Goal: Task Accomplishment & Management: Use online tool/utility

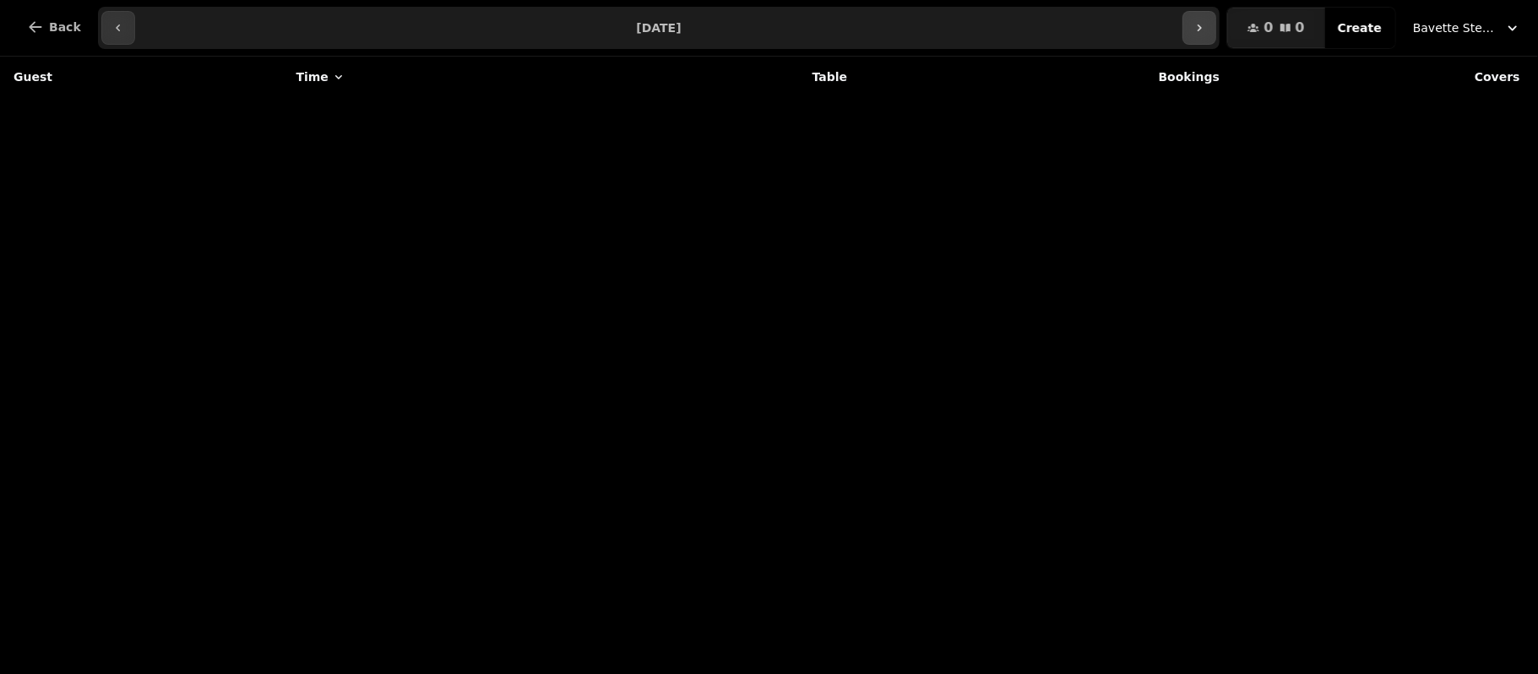
click at [1206, 25] on icon "button" at bounding box center [1200, 28] width 14 height 14
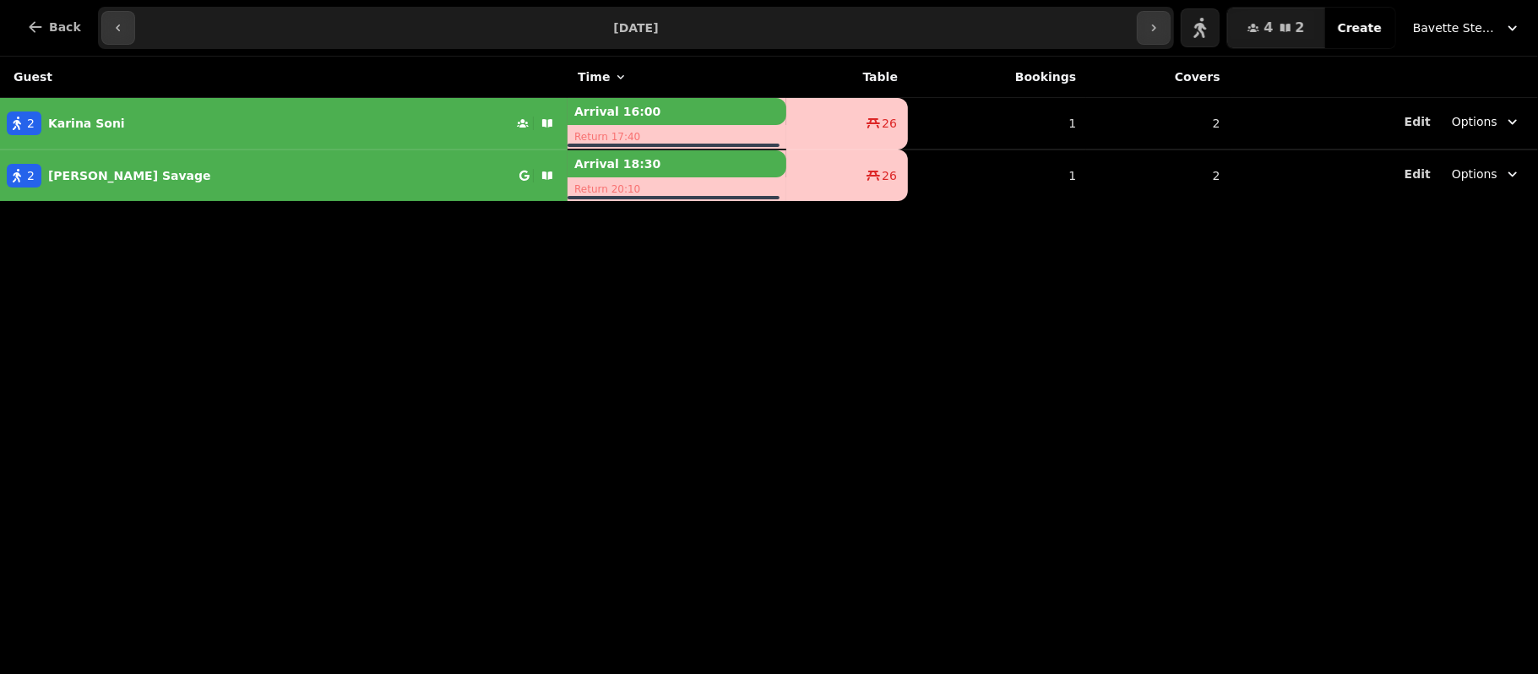
click at [1438, 30] on span "Bavette Steakhouse - [PERSON_NAME]" at bounding box center [1455, 27] width 84 height 17
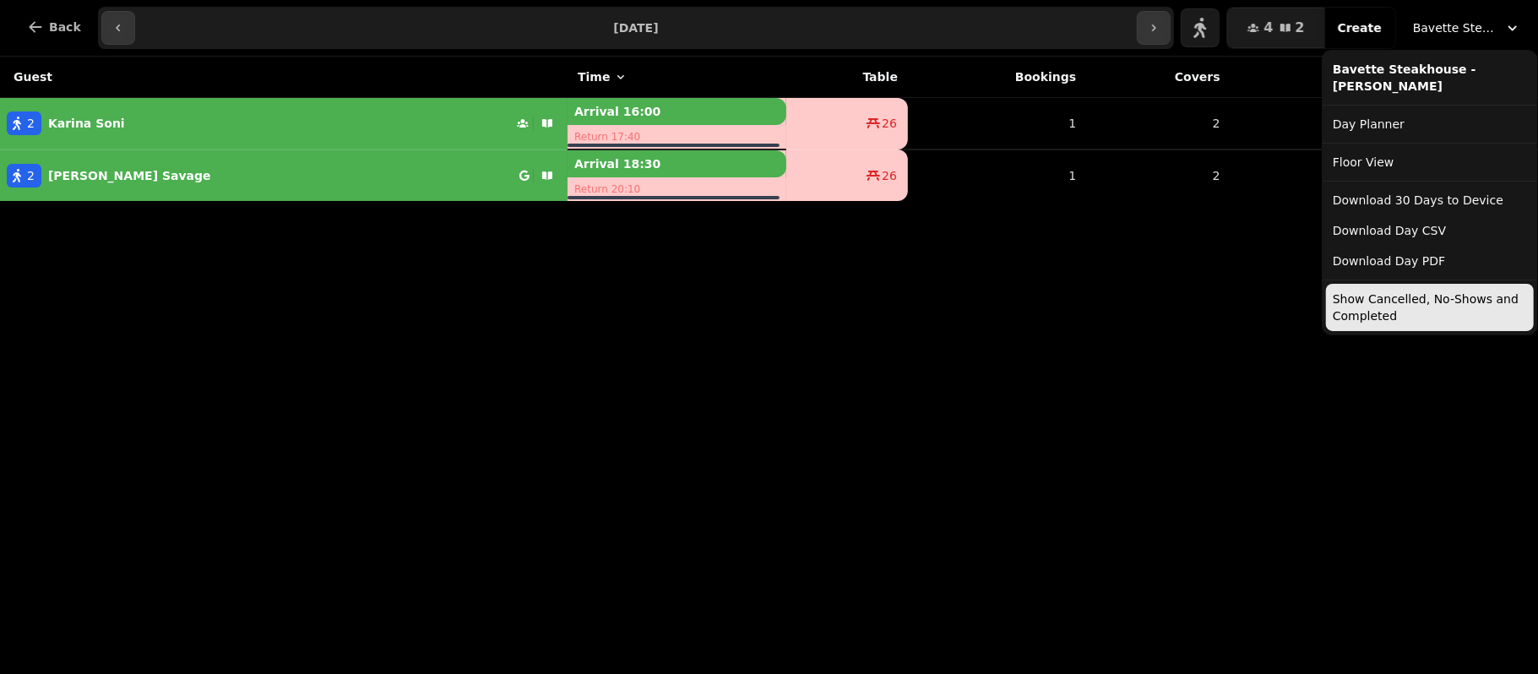
click at [1383, 302] on button "Show Cancelled, No-Shows and Completed" at bounding box center [1430, 307] width 208 height 47
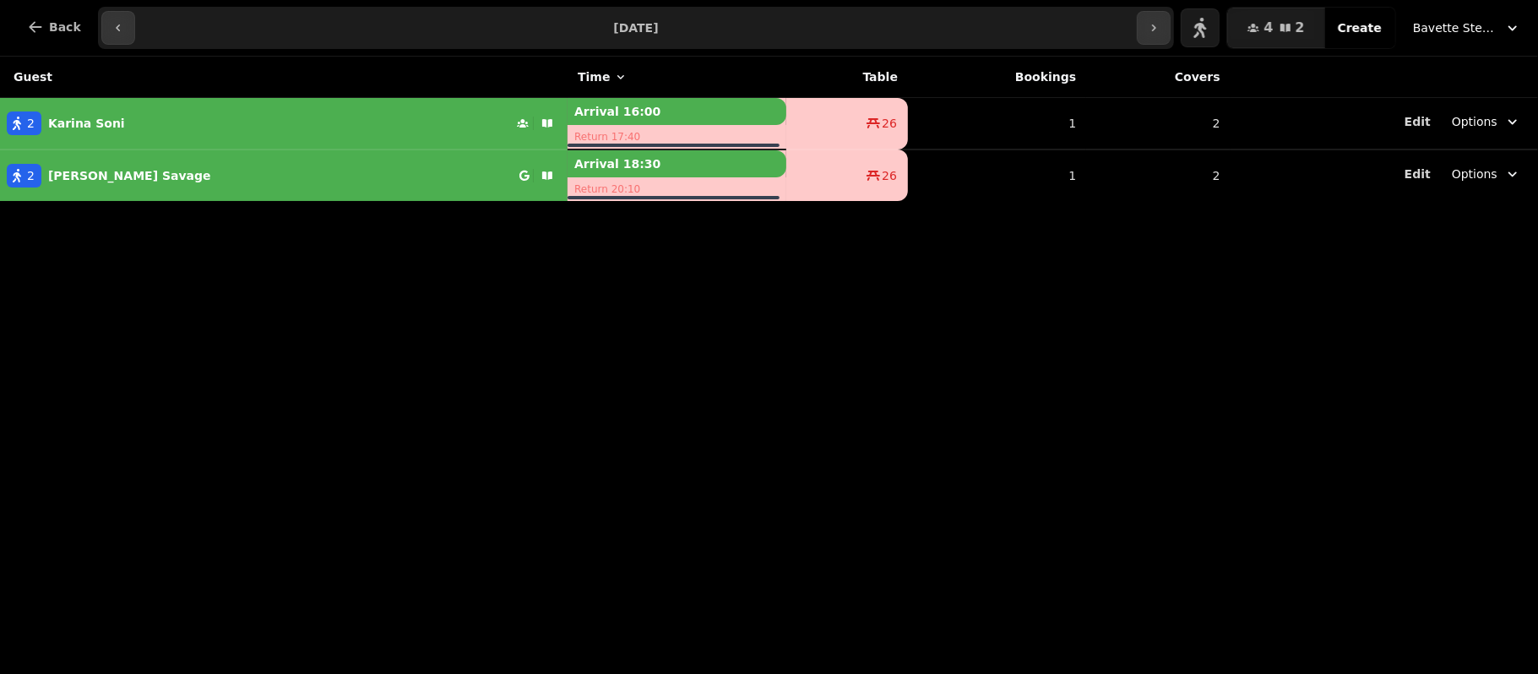
click at [1444, 41] on button "Bavette Steakhouse - [PERSON_NAME]" at bounding box center [1467, 28] width 128 height 30
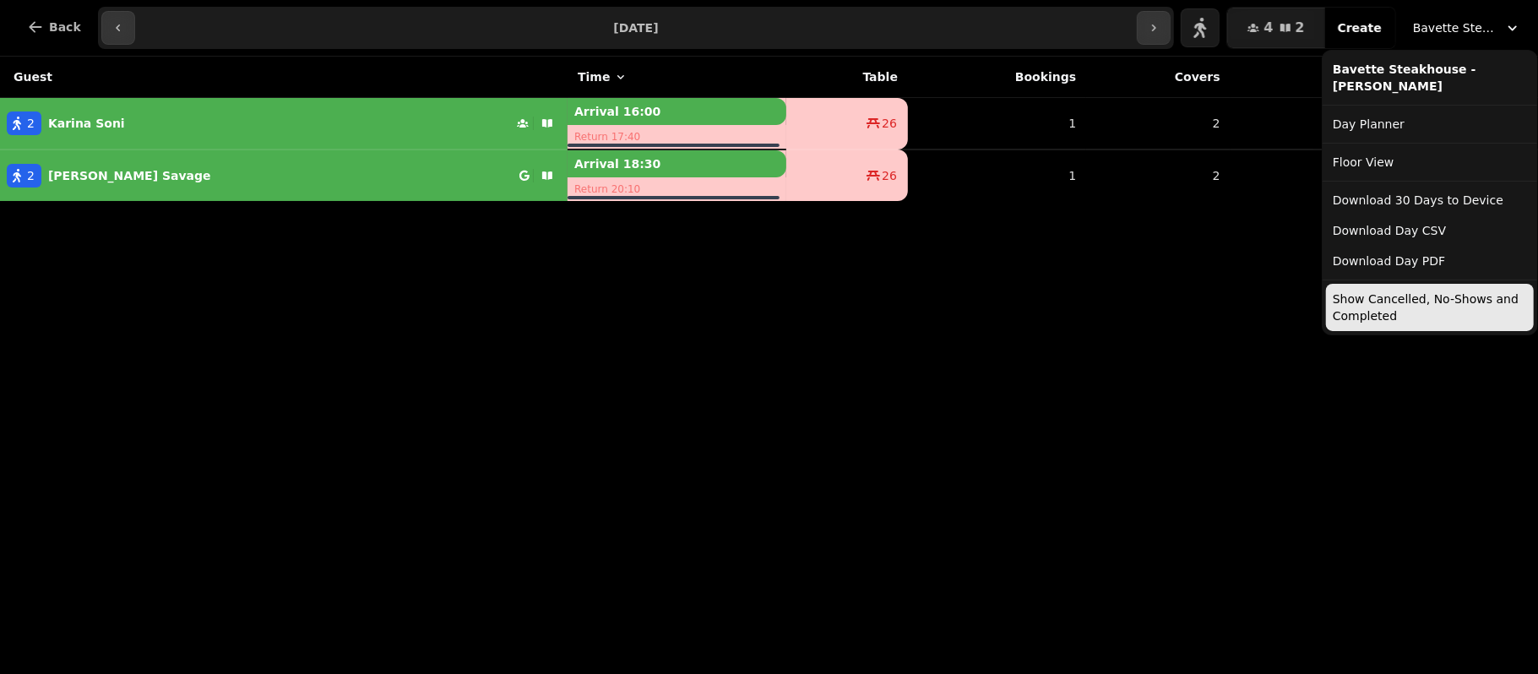
click at [1395, 299] on button "Show Cancelled, No-Shows and Completed" at bounding box center [1430, 307] width 208 height 47
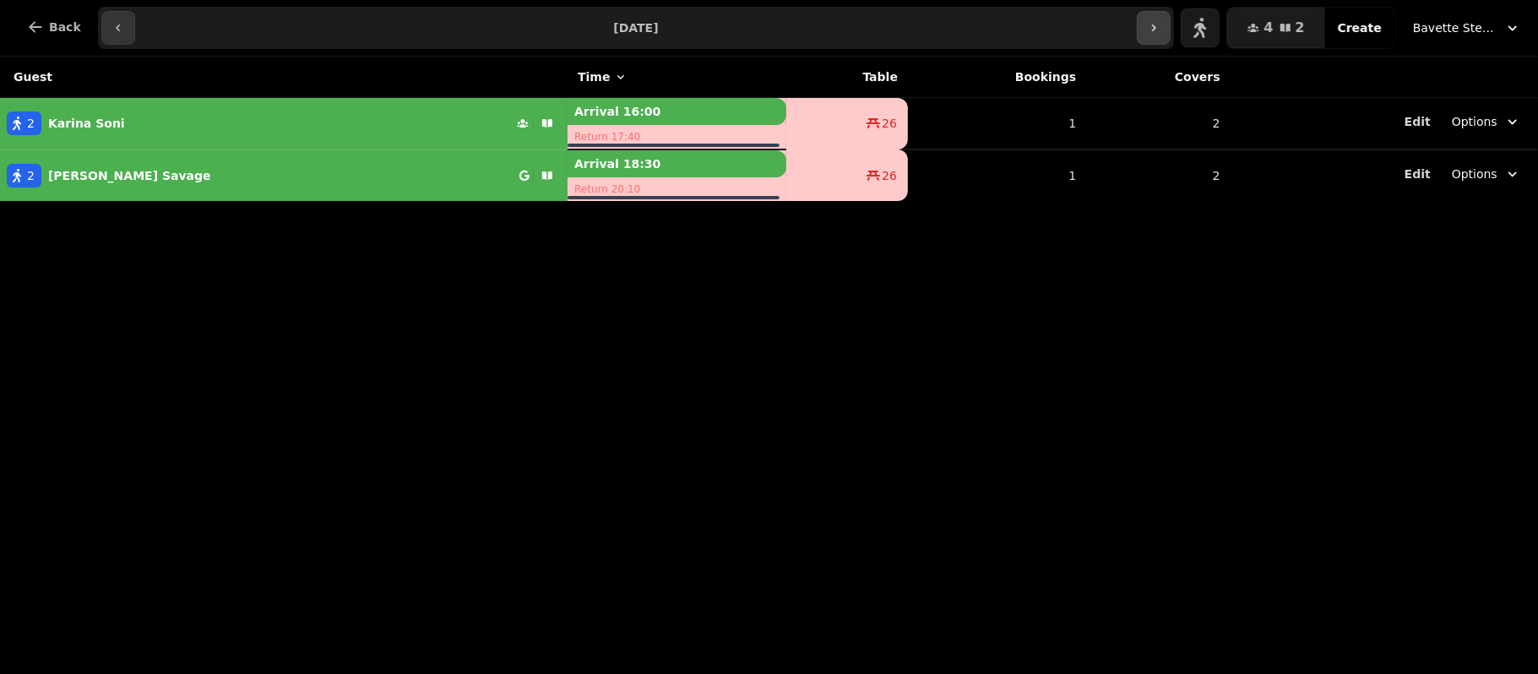
click at [1161, 22] on icon "button" at bounding box center [1154, 28] width 14 height 14
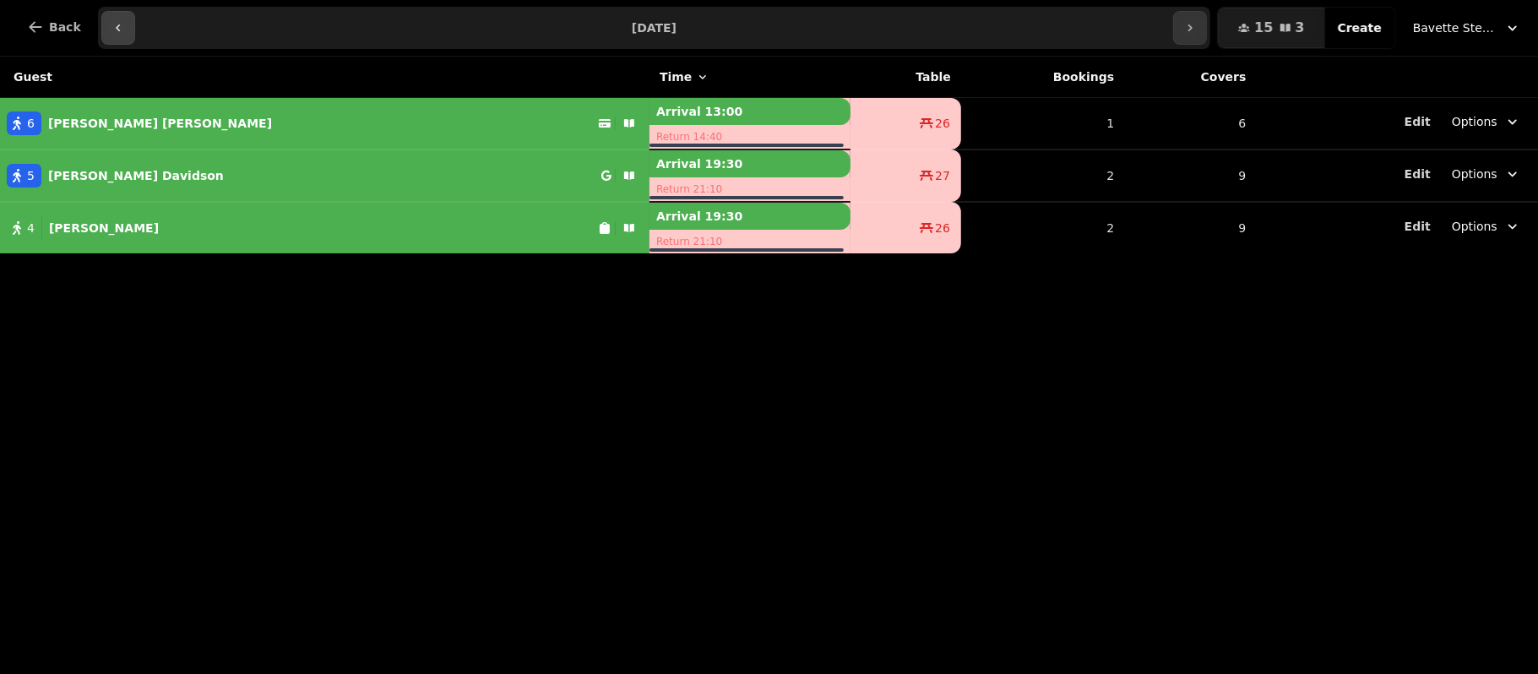
click at [112, 28] on icon "button" at bounding box center [119, 28] width 14 height 14
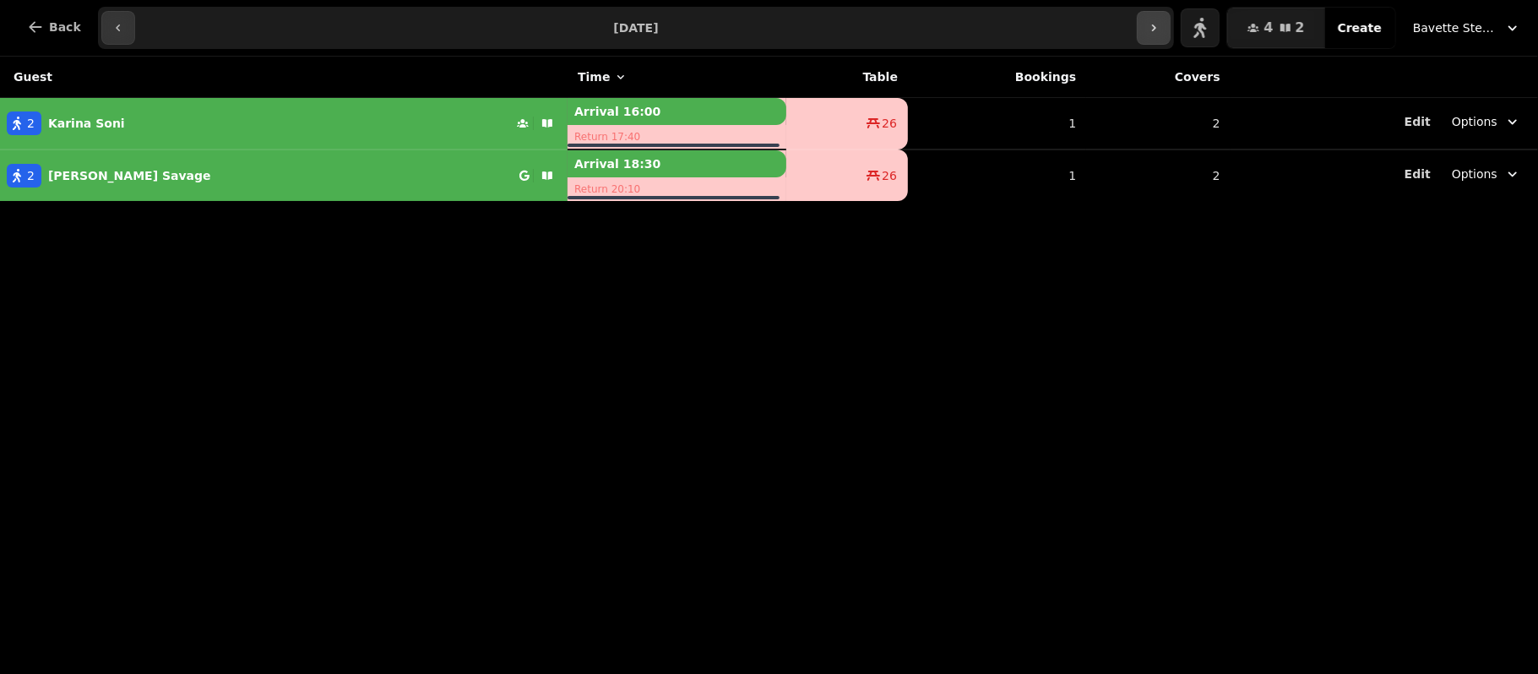
click at [1170, 19] on button "button" at bounding box center [1154, 28] width 34 height 34
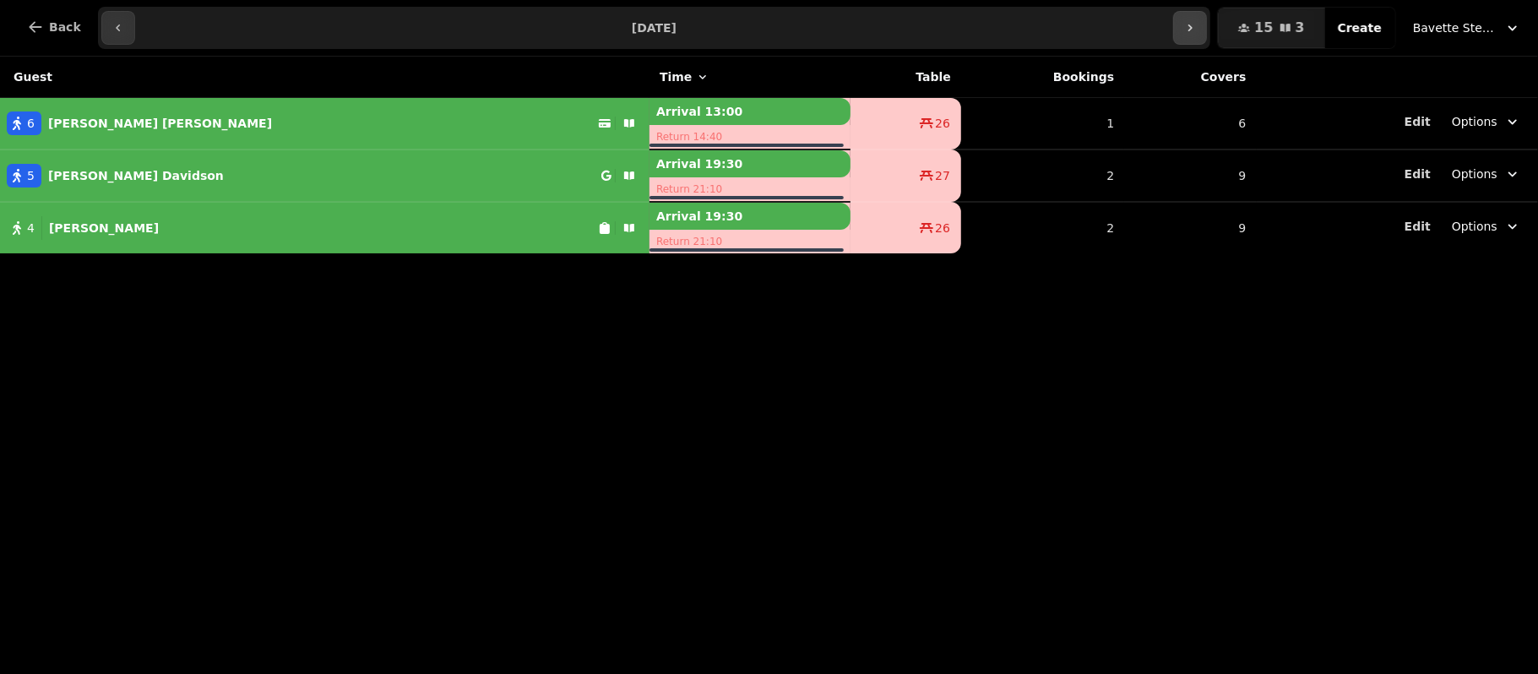
click at [1170, 19] on input "**********" at bounding box center [655, 27] width 1032 height 27
click at [1198, 31] on button "button" at bounding box center [1190, 28] width 34 height 34
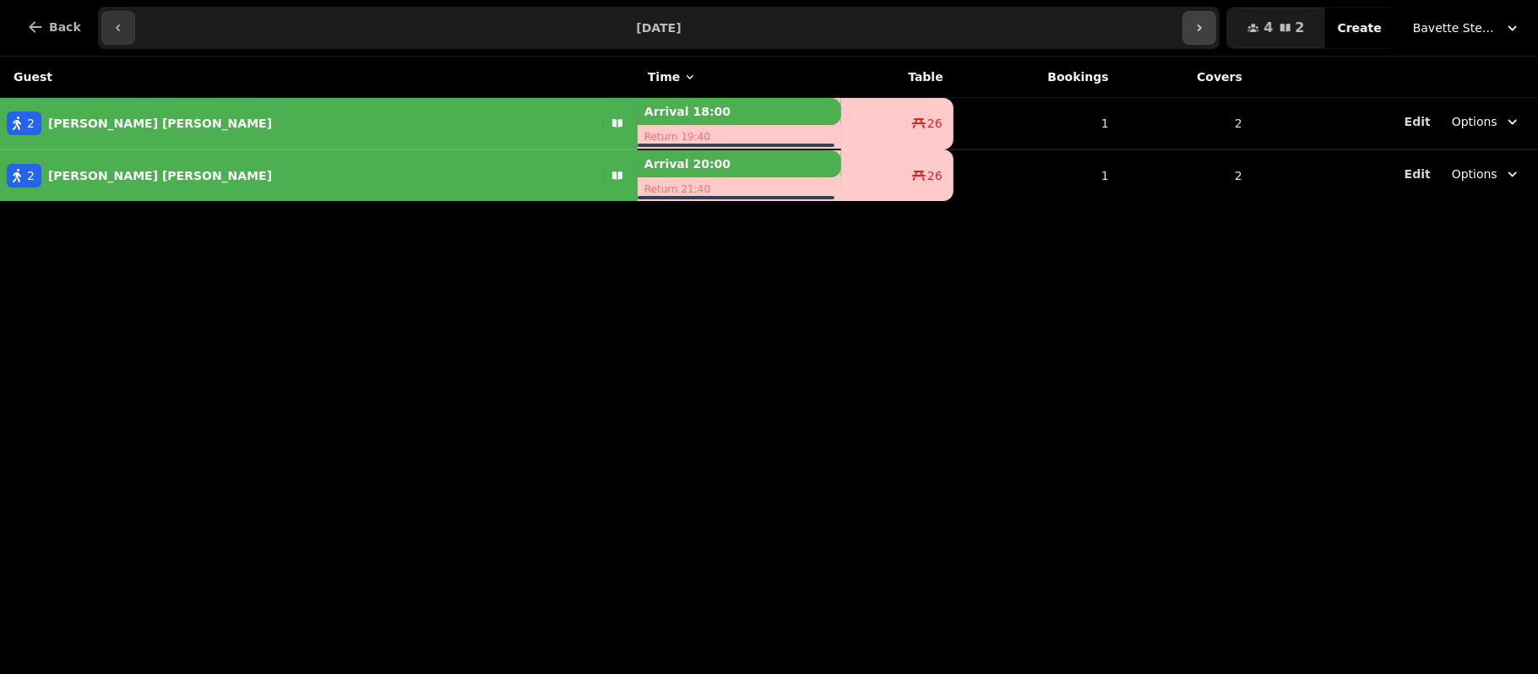
click at [1206, 24] on icon "button" at bounding box center [1200, 28] width 14 height 14
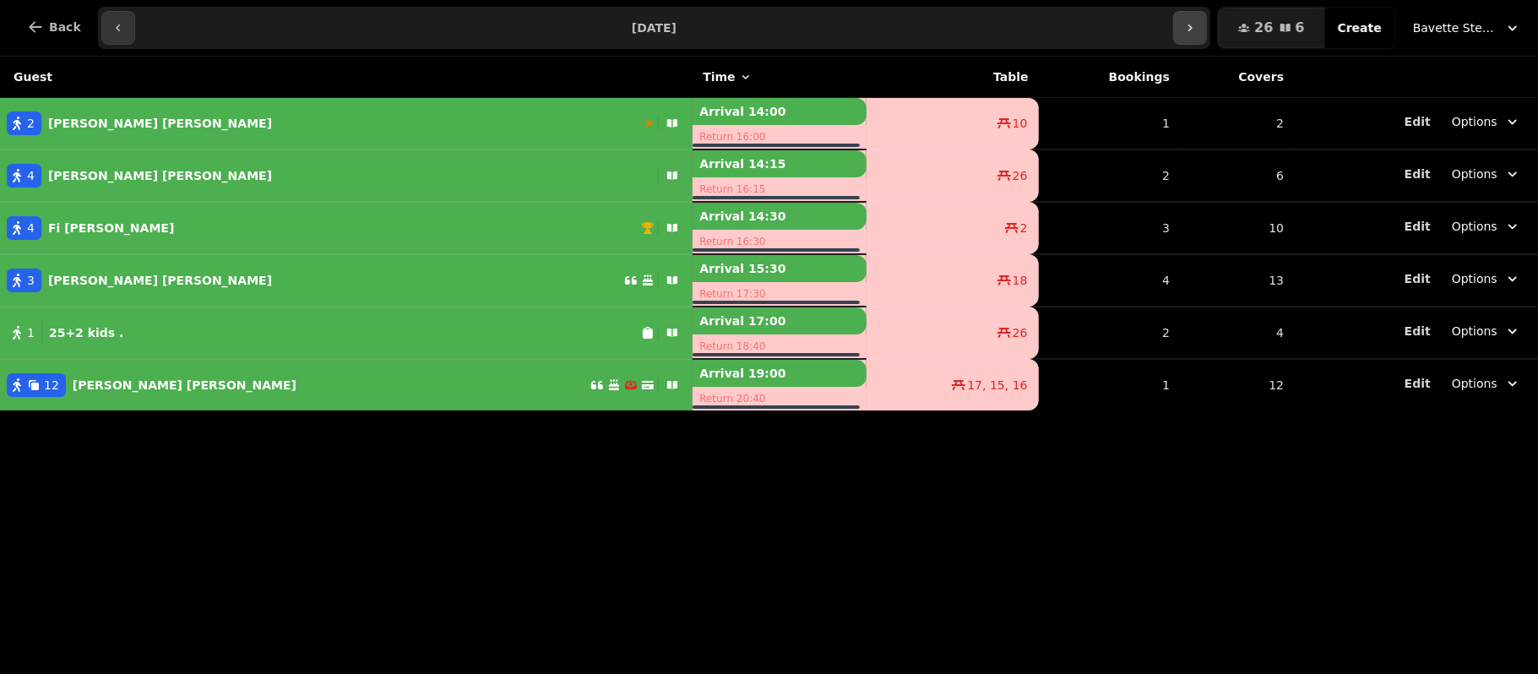
click at [1197, 28] on icon "button" at bounding box center [1190, 28] width 14 height 14
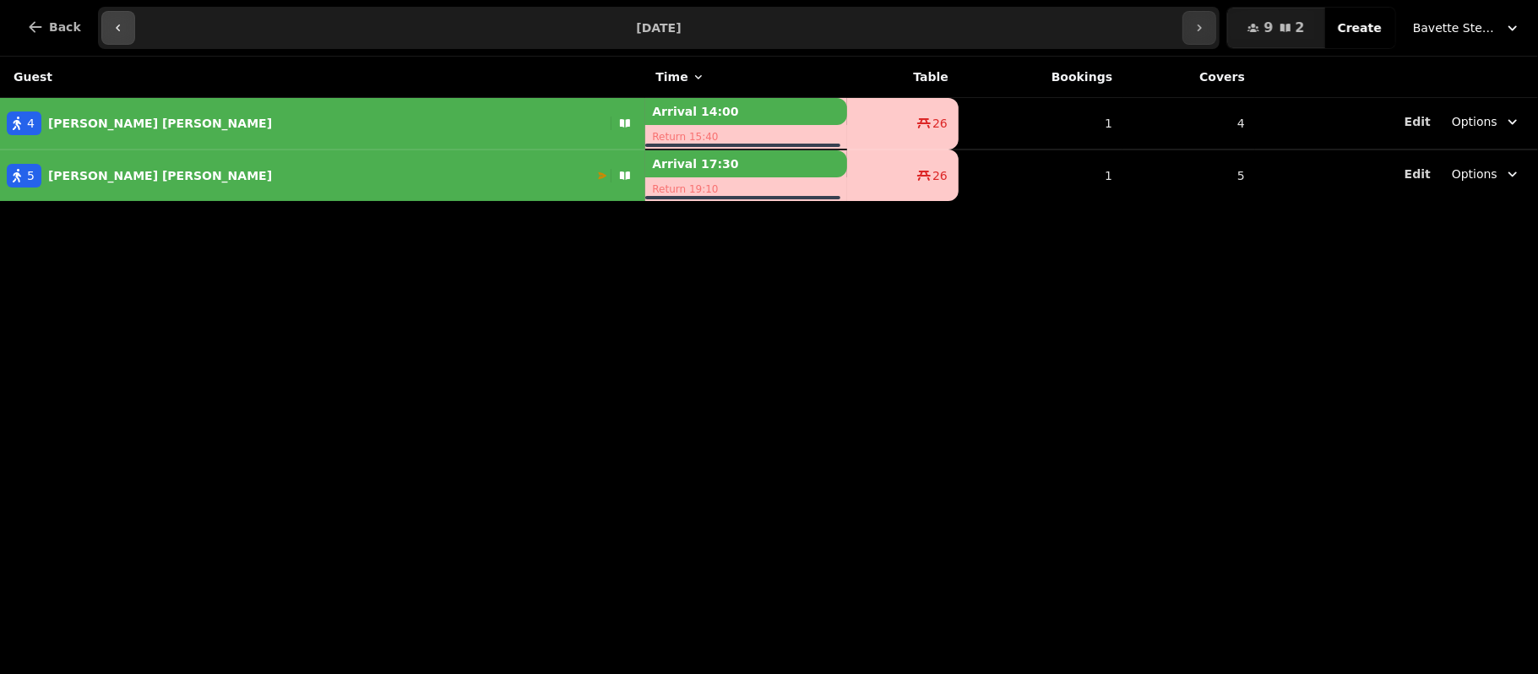
click at [112, 29] on icon "button" at bounding box center [119, 28] width 14 height 14
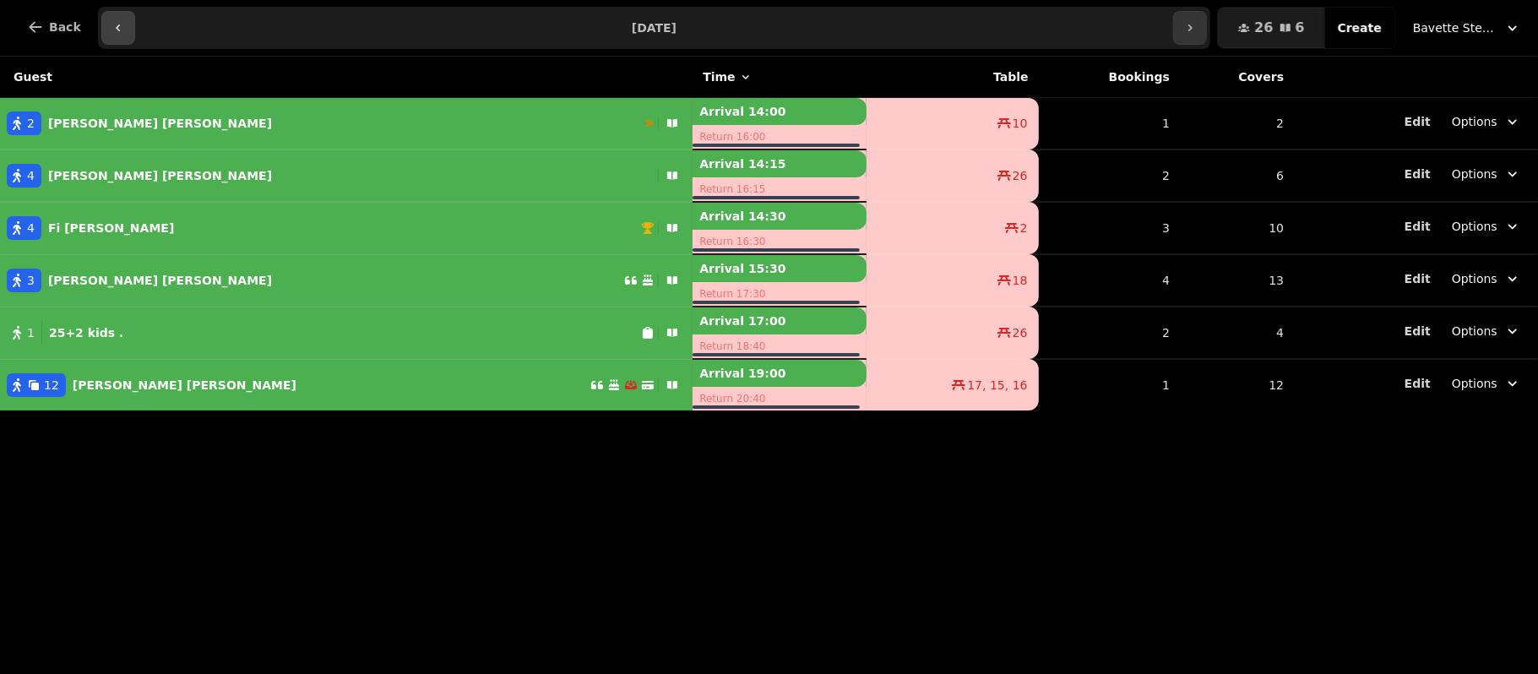
click at [112, 29] on icon "button" at bounding box center [119, 28] width 14 height 14
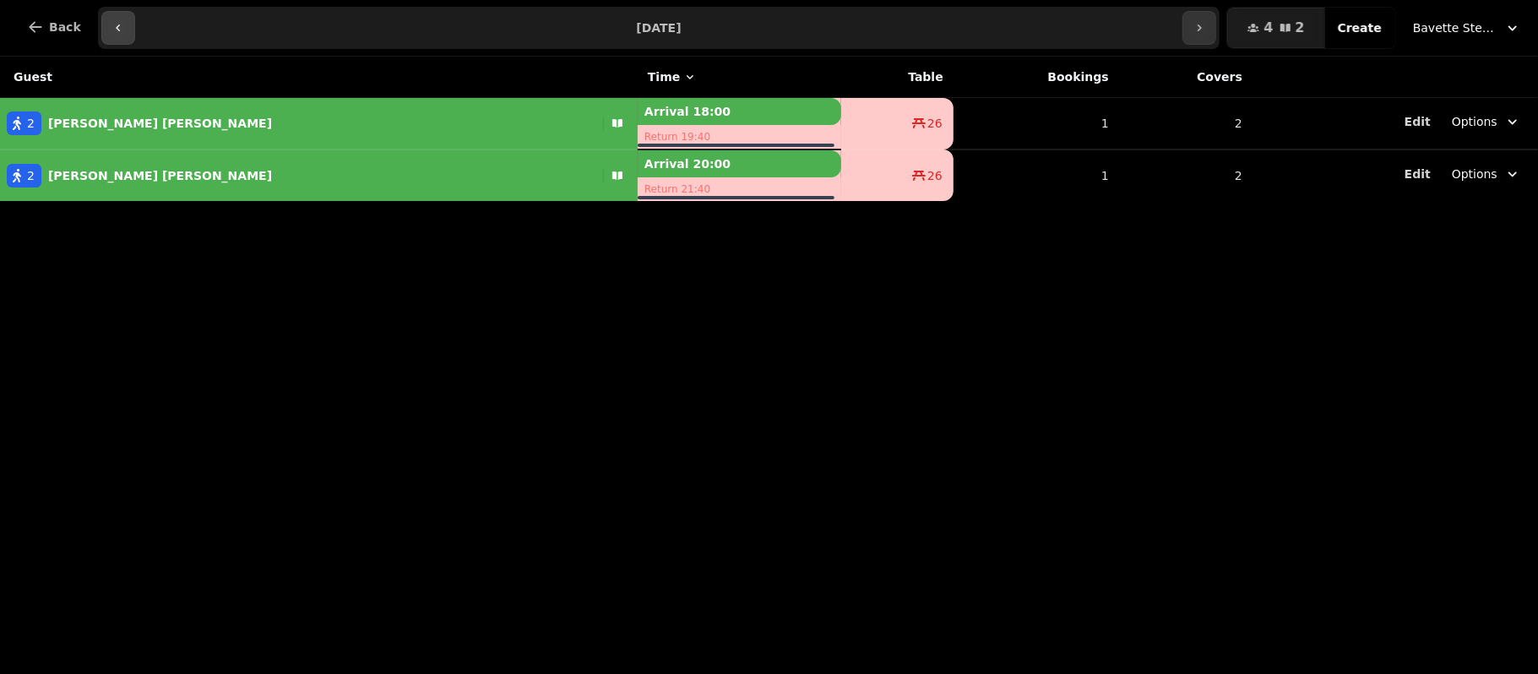
click at [112, 29] on icon "button" at bounding box center [119, 28] width 14 height 14
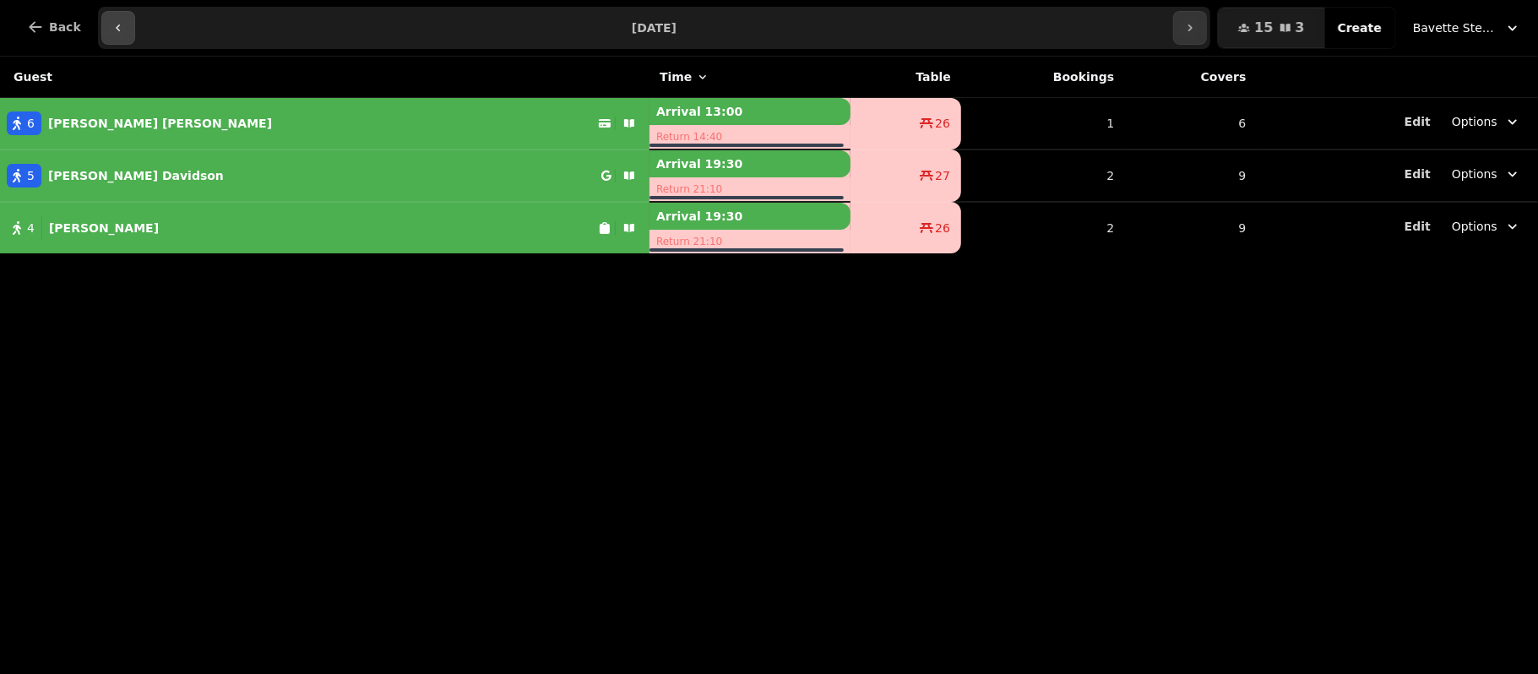
click at [112, 29] on icon "button" at bounding box center [119, 28] width 14 height 14
type input "**********"
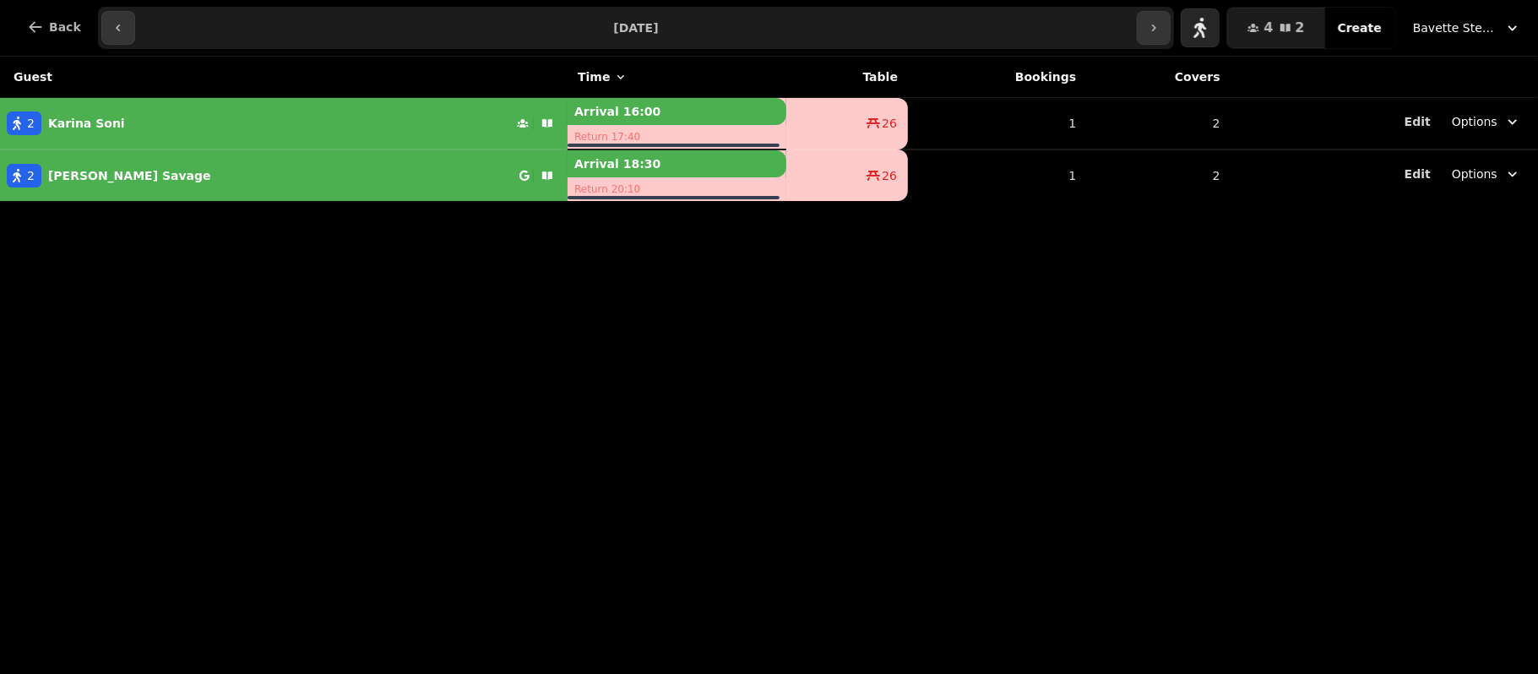
click at [1205, 25] on button "button" at bounding box center [1200, 27] width 39 height 39
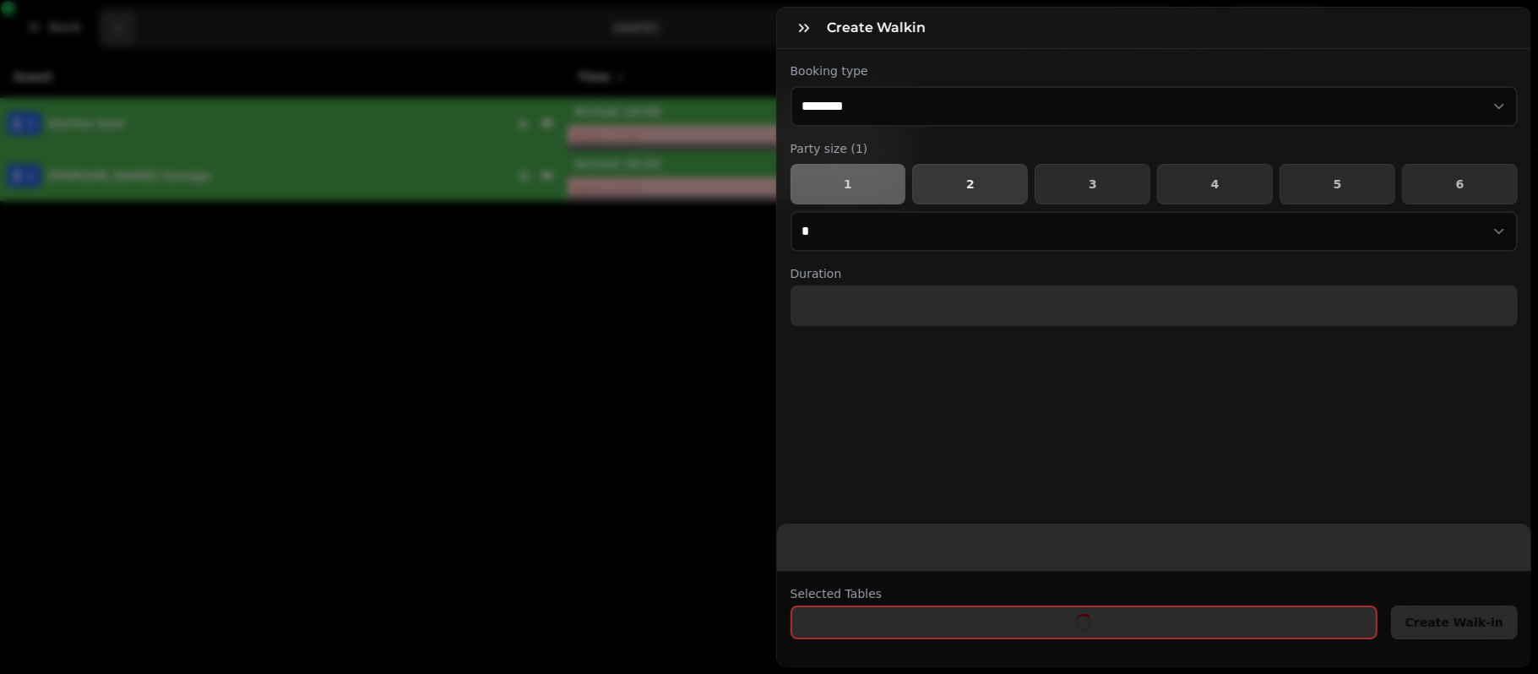
click at [927, 186] on span "2" at bounding box center [970, 184] width 87 height 12
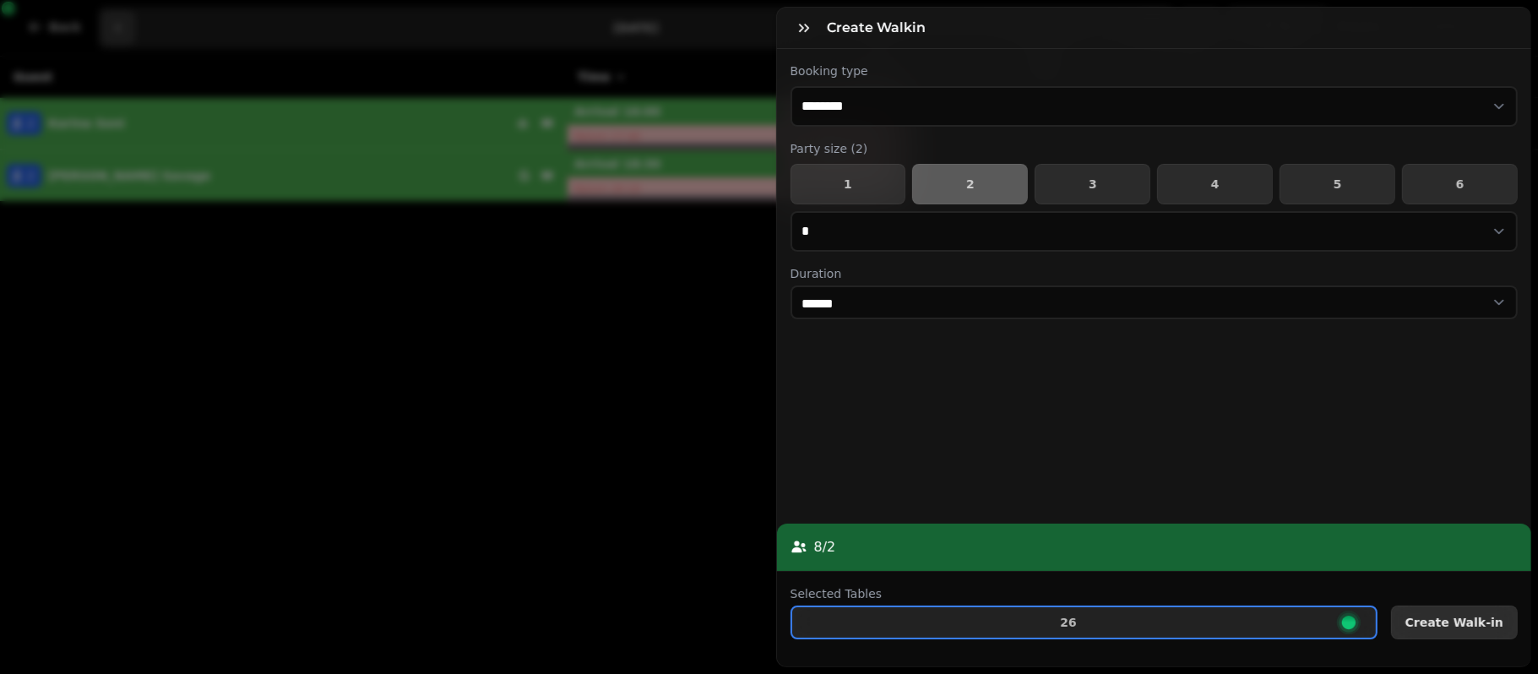
click at [1458, 617] on span "Create Walk-in" at bounding box center [1455, 623] width 98 height 12
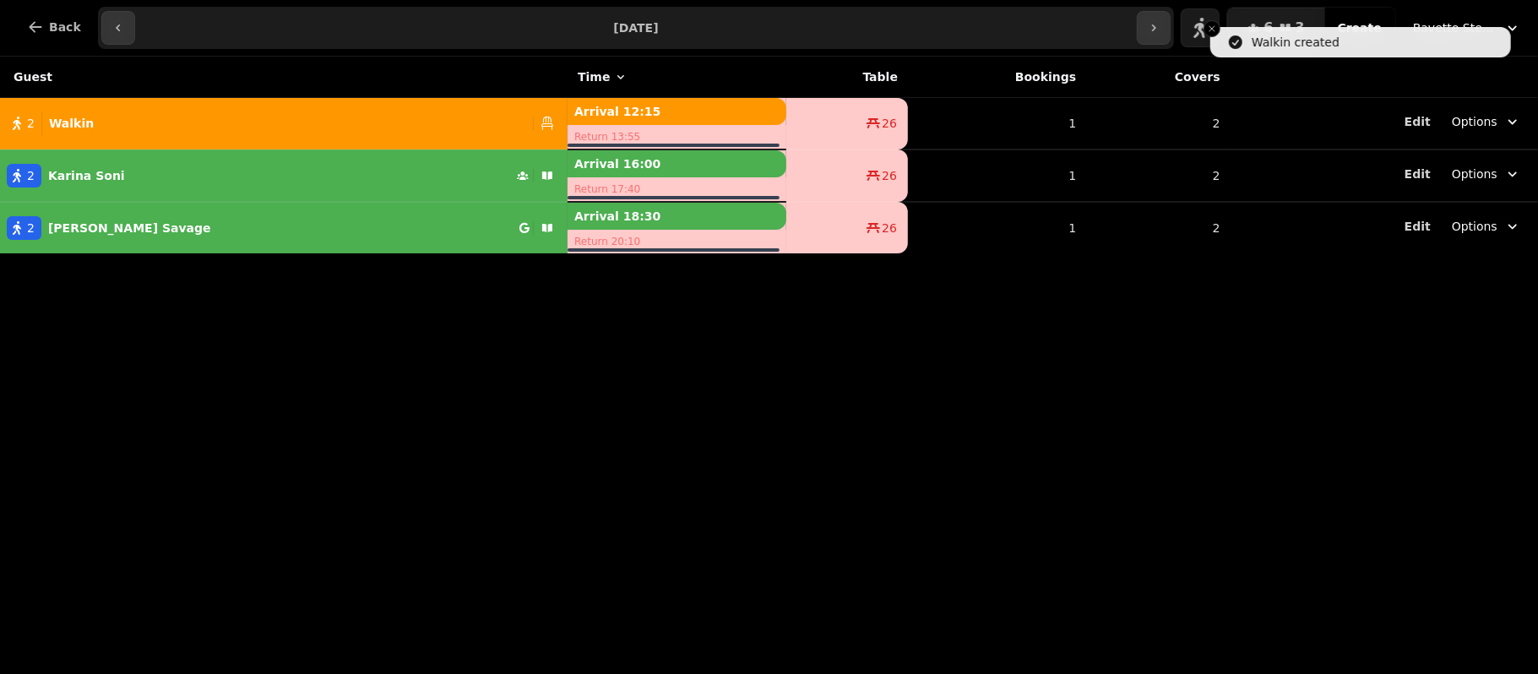
click at [552, 377] on div "Guest Time Table Bookings Covers 2 Walkin Arrival 12:15 Return 13:55 26 1 2 Edi…" at bounding box center [769, 365] width 1538 height 617
